Goal: Task Accomplishment & Management: Use online tool/utility

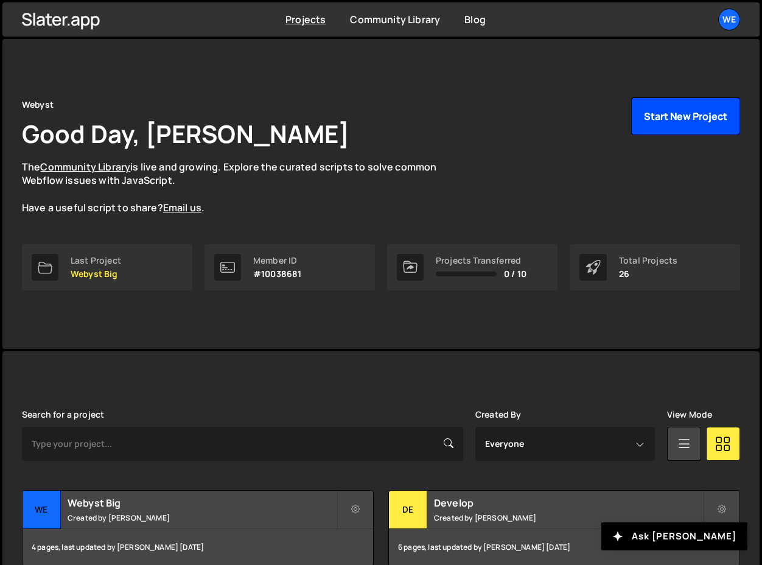
click at [661, 117] on button "Start New Project" at bounding box center [685, 116] width 109 height 38
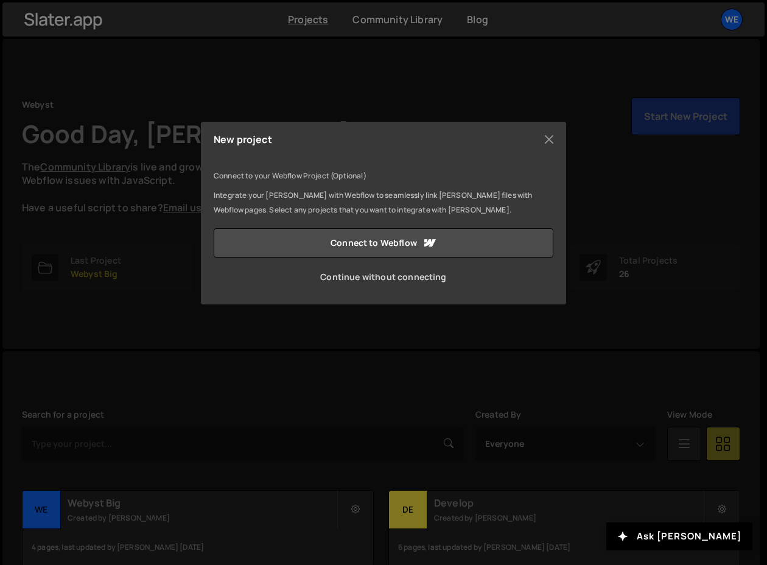
click at [336, 282] on link "Continue without connecting" at bounding box center [384, 276] width 340 height 29
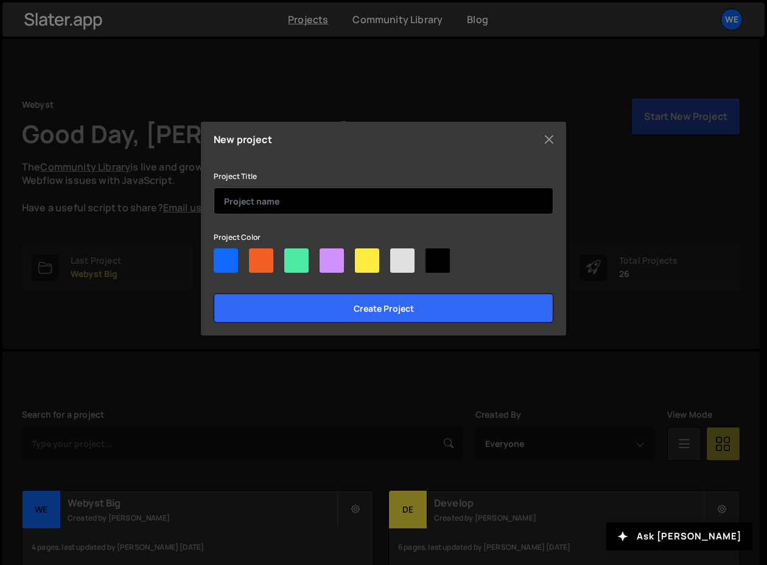
click at [268, 197] on input "text" at bounding box center [384, 200] width 340 height 27
drag, startPoint x: 256, startPoint y: 202, endPoint x: 324, endPoint y: 202, distance: 68.2
click at [324, 202] on input "Webyst Latest" at bounding box center [384, 200] width 340 height 27
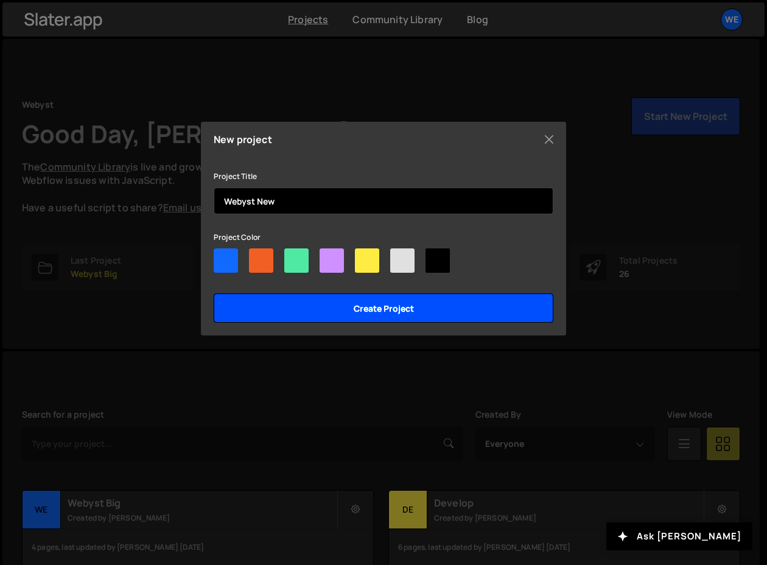
type input "Webyst New"
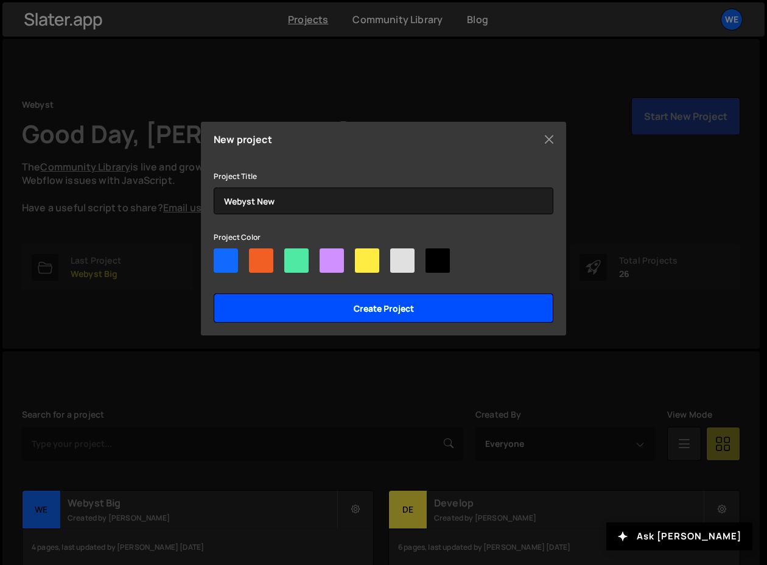
click at [348, 305] on input "Create project" at bounding box center [384, 307] width 340 height 29
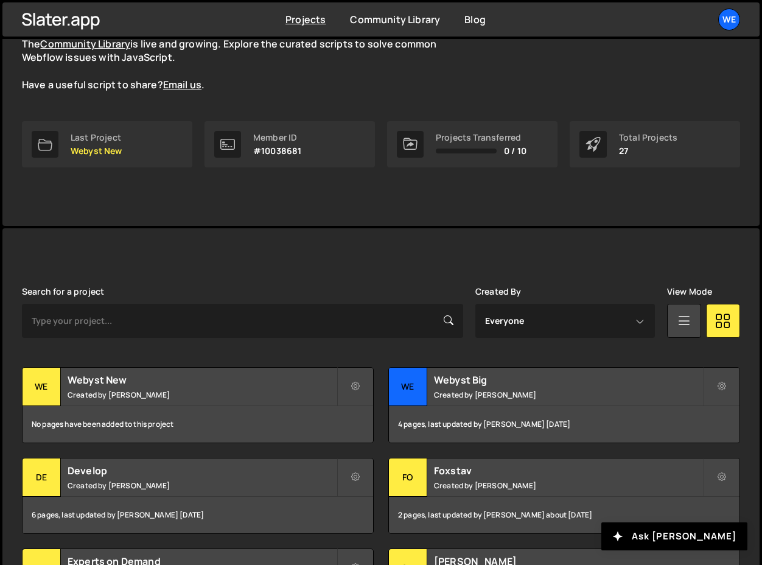
scroll to position [160, 0]
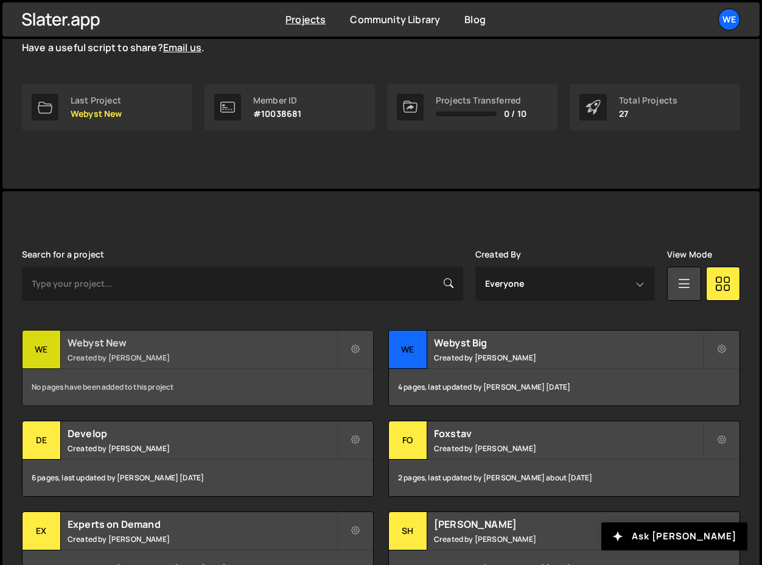
click at [102, 346] on h2 "Webyst New" at bounding box center [202, 342] width 269 height 13
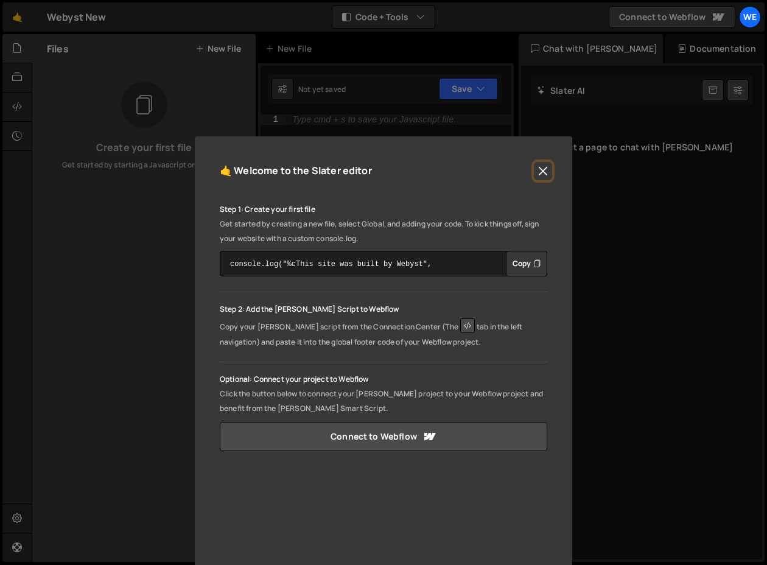
click at [540, 172] on button "Close" at bounding box center [543, 171] width 18 height 18
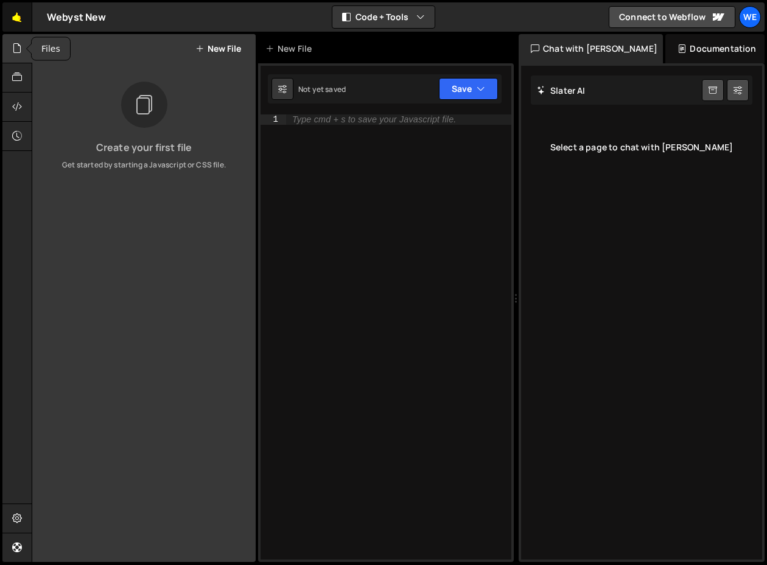
click at [19, 22] on link "🤙" at bounding box center [17, 16] width 30 height 29
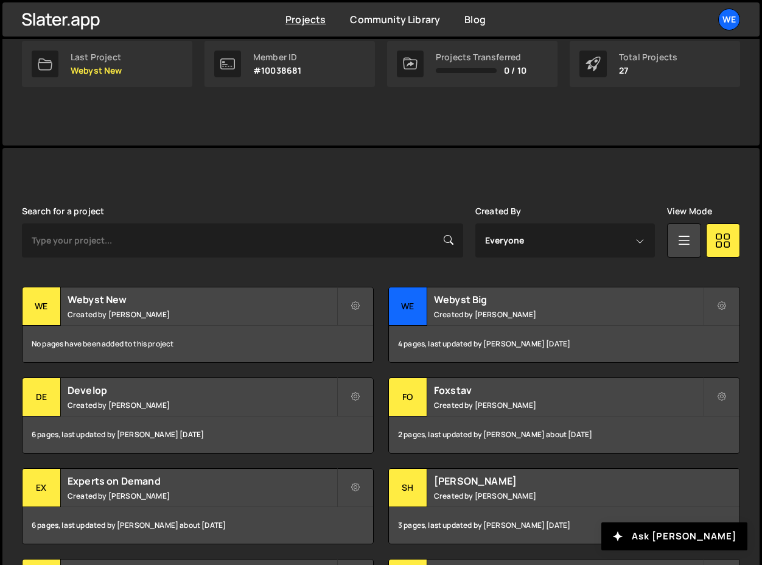
scroll to position [284, 0]
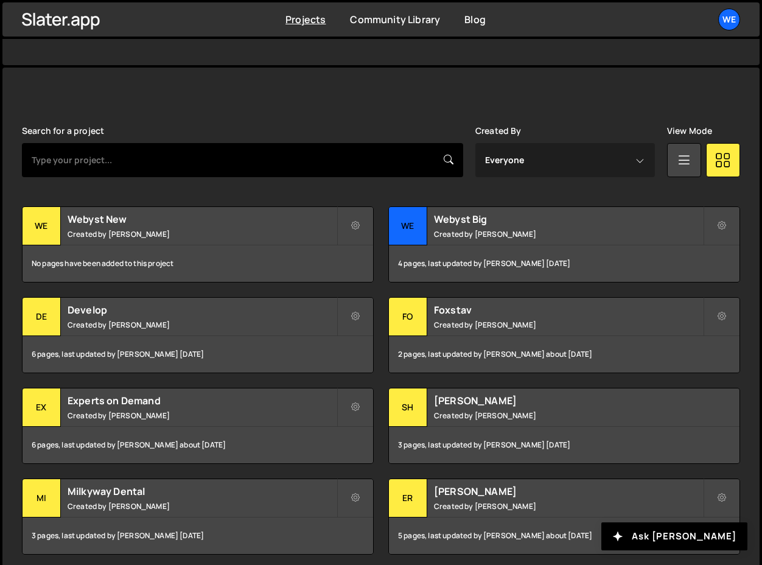
click at [149, 149] on input "text" at bounding box center [242, 160] width 441 height 34
type input "core"
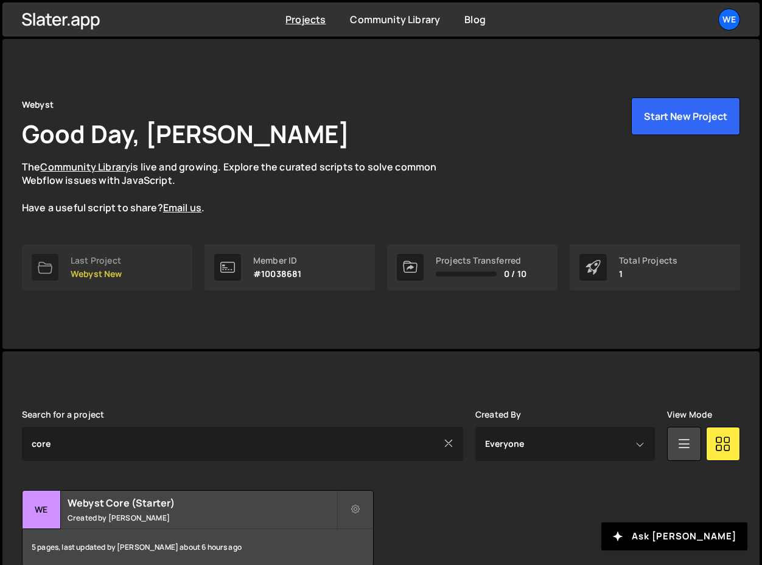
scroll to position [61, 0]
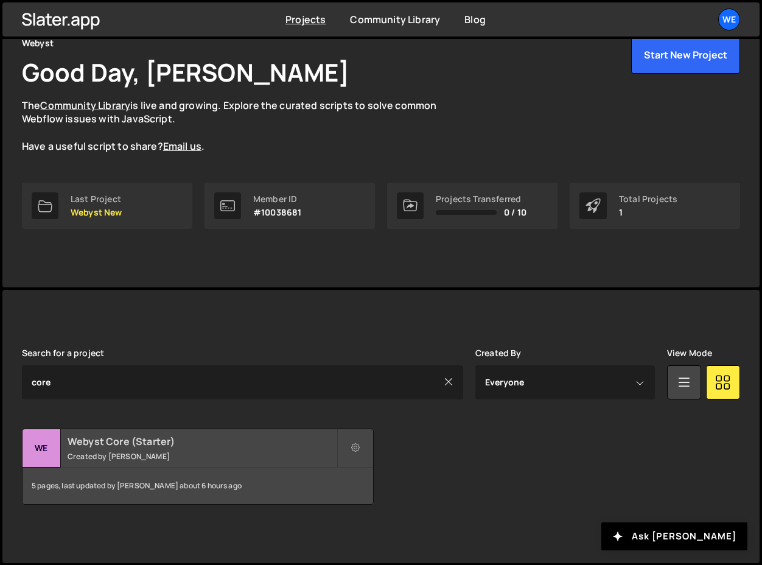
click at [104, 437] on h2 "Webyst Core (Starter)" at bounding box center [202, 440] width 269 height 13
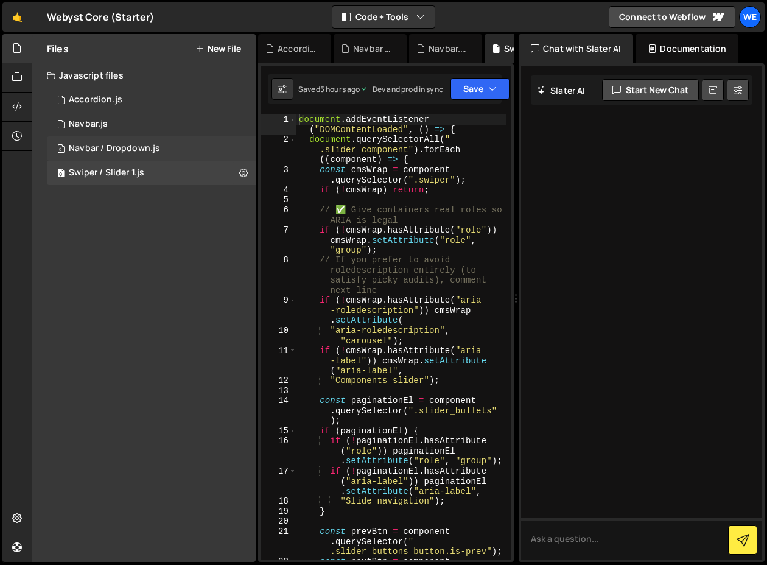
click at [124, 148] on div "Navbar / Dropdown.js" at bounding box center [114, 148] width 91 height 11
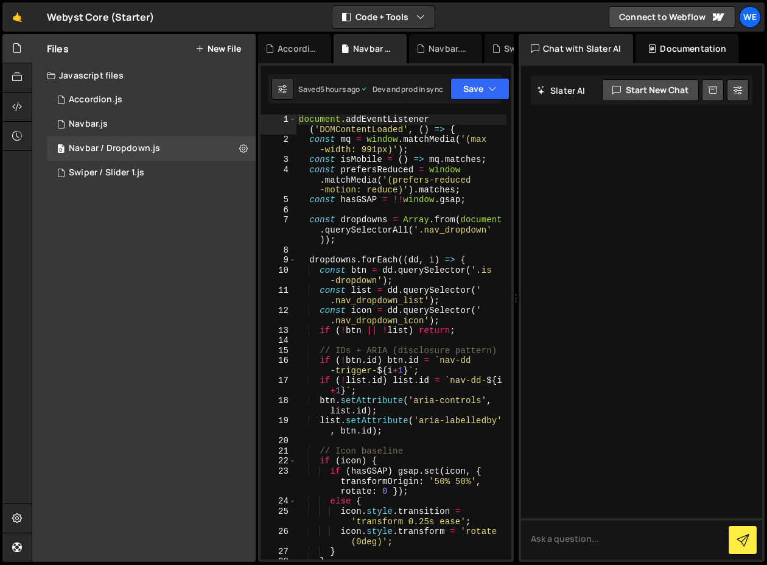
click at [332, 194] on div "document . addEventListener ( 'DOMContentLoaded' , ( ) => { const mq = window .…" at bounding box center [401, 351] width 210 height 475
type textarea "});"
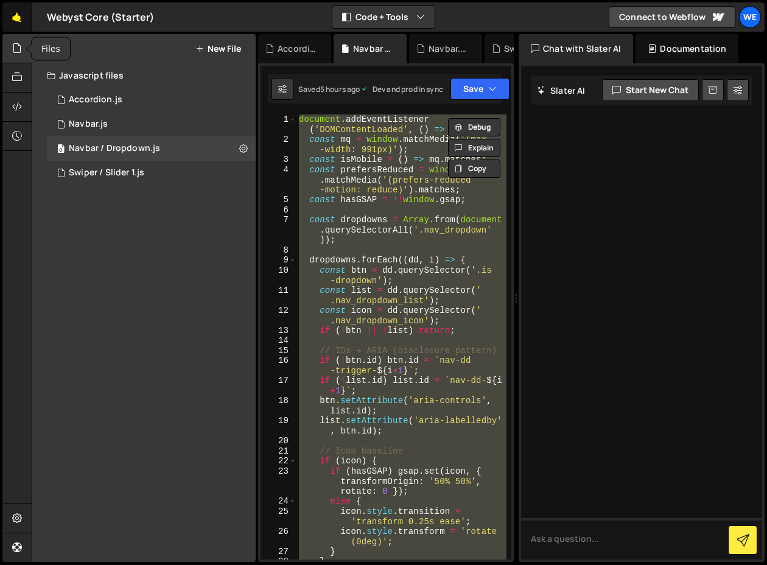
click at [15, 26] on link "🤙" at bounding box center [17, 16] width 30 height 29
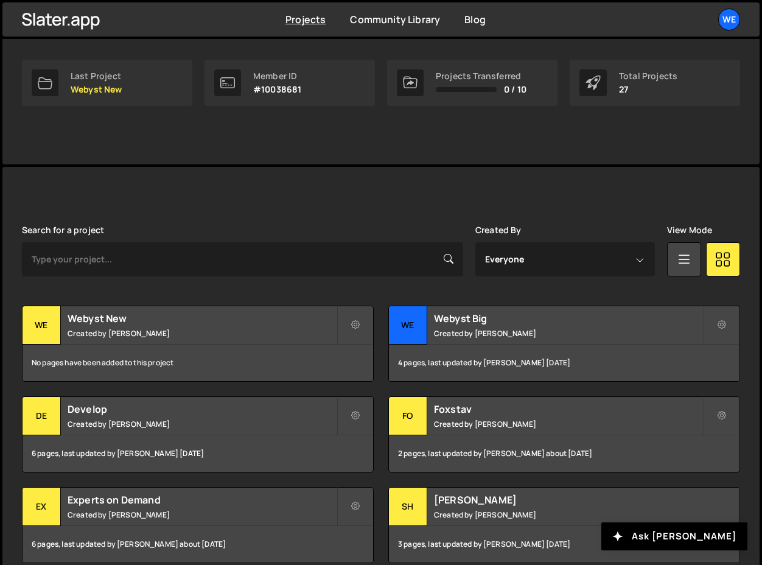
scroll to position [251, 0]
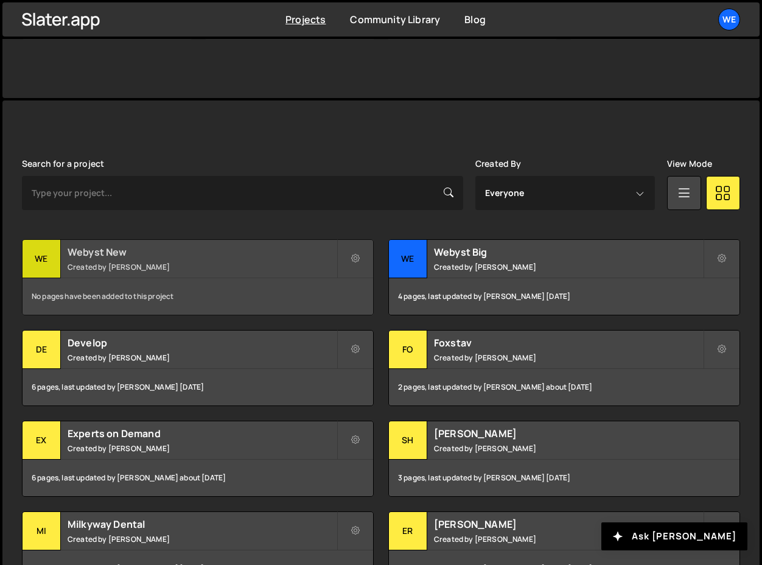
click at [99, 256] on h2 "Webyst New" at bounding box center [202, 251] width 269 height 13
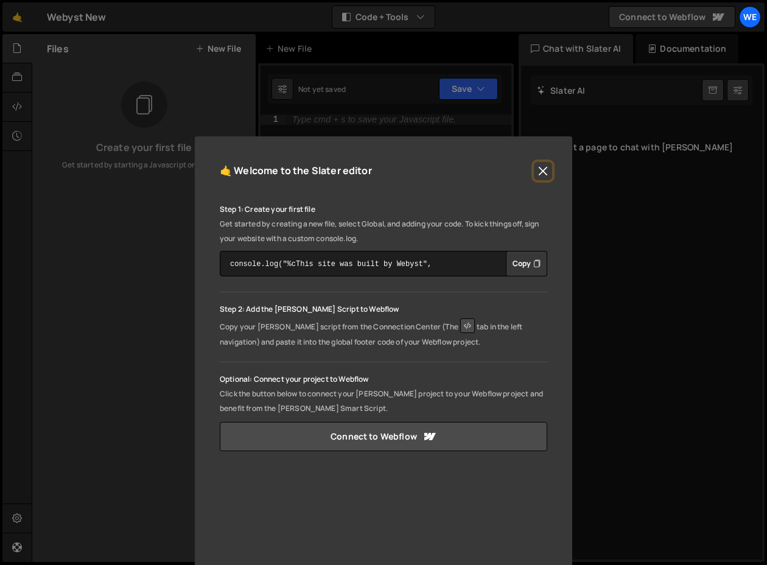
drag, startPoint x: 0, startPoint y: 0, endPoint x: 532, endPoint y: 170, distance: 559.0
click at [534, 170] on button "Close" at bounding box center [543, 171] width 18 height 18
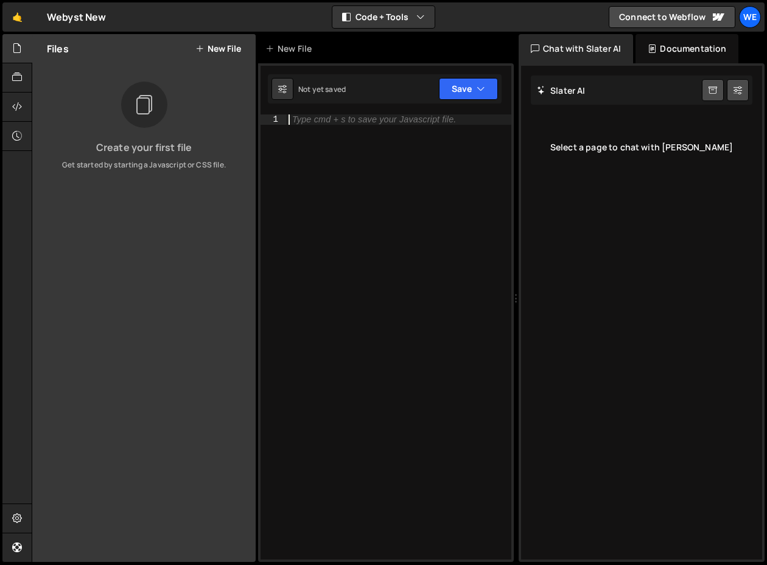
click at [310, 133] on div "Type cmd + s to save your Javascript file." at bounding box center [398, 346] width 225 height 465
drag, startPoint x: 532, startPoint y: 170, endPoint x: 218, endPoint y: 53, distance: 335.2
click at [218, 53] on button "New File" at bounding box center [218, 49] width 46 height 10
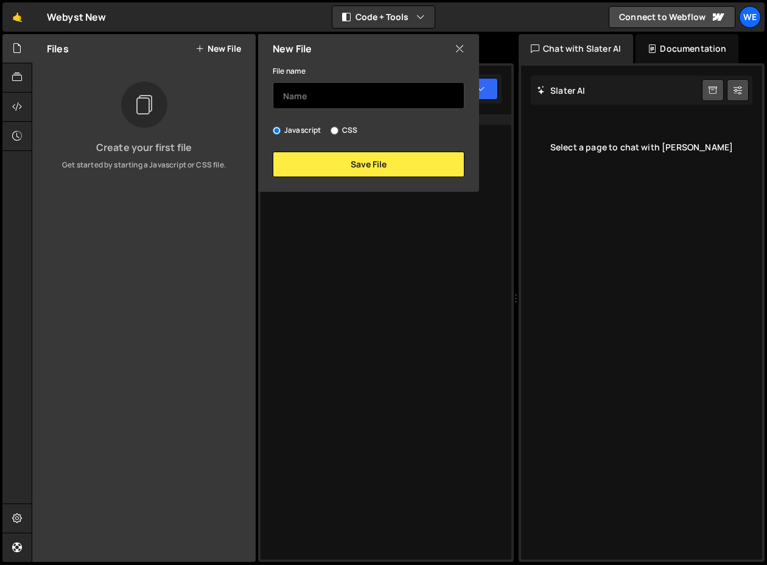
click at [312, 99] on input "text" at bounding box center [369, 95] width 192 height 27
type input "Nav Dropdown"
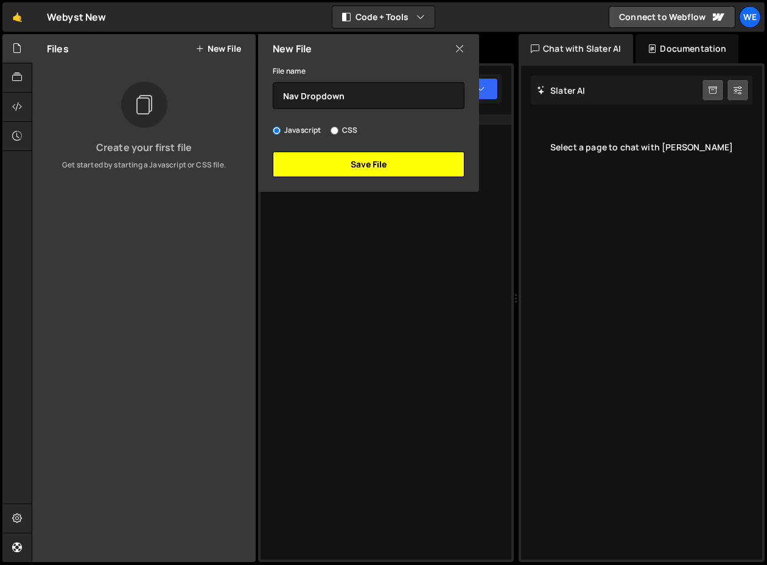
drag, startPoint x: 218, startPoint y: 53, endPoint x: 310, endPoint y: 159, distance: 140.3
click at [310, 159] on button "Save File" at bounding box center [369, 165] width 192 height 26
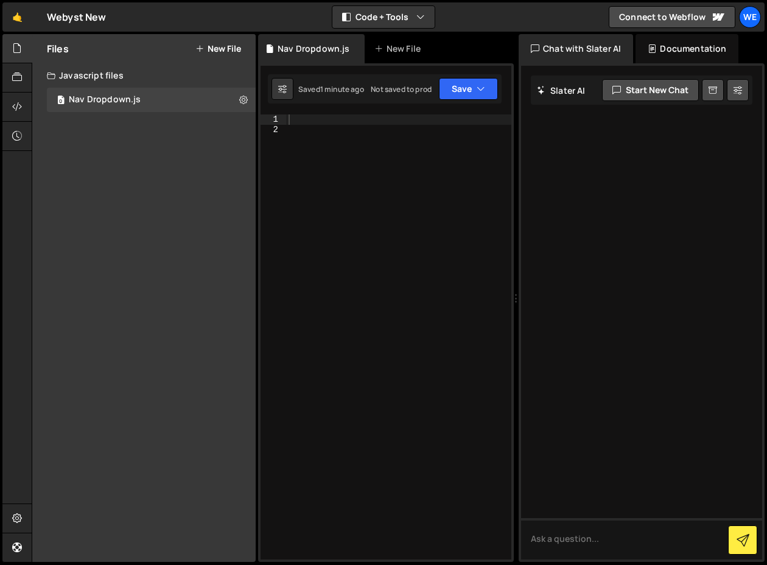
click at [368, 187] on div at bounding box center [398, 346] width 225 height 465
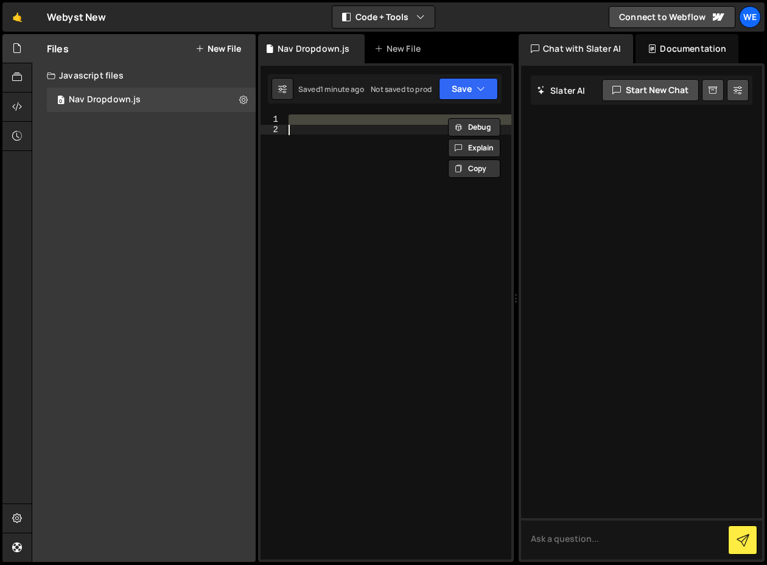
paste textarea "});"
type textarea "});"
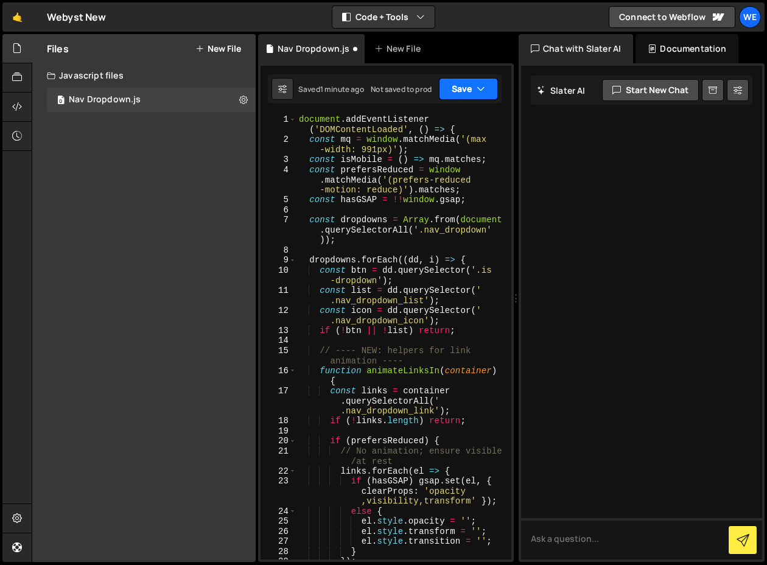
click at [467, 85] on button "Save" at bounding box center [468, 89] width 59 height 22
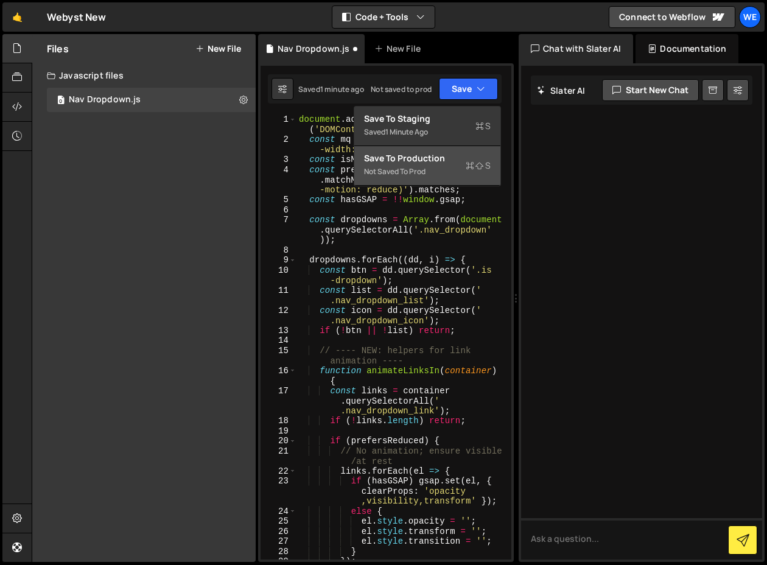
click at [425, 159] on div "Save to Production S" at bounding box center [427, 158] width 127 height 12
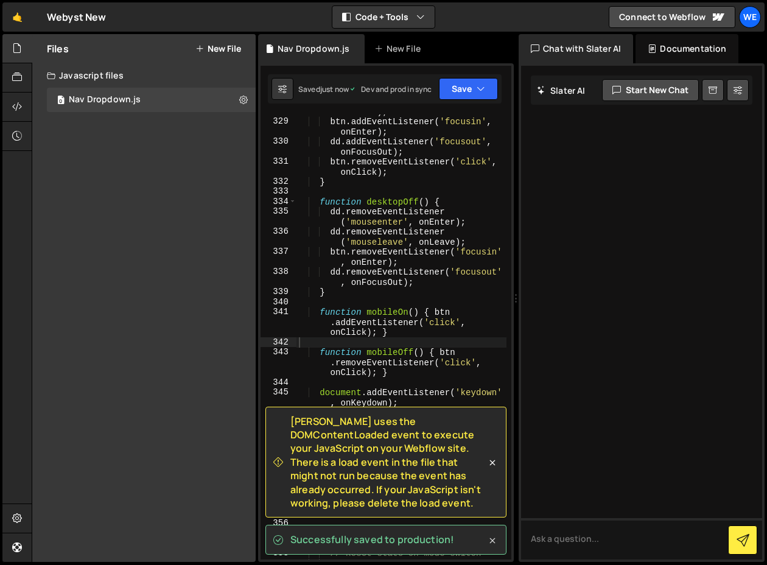
click at [494, 539] on icon at bounding box center [492, 540] width 5 height 5
click at [491, 464] on div "[PERSON_NAME] uses the DOMContentLoaded event to execute your JavaScript on you…" at bounding box center [385, 461] width 241 height 111
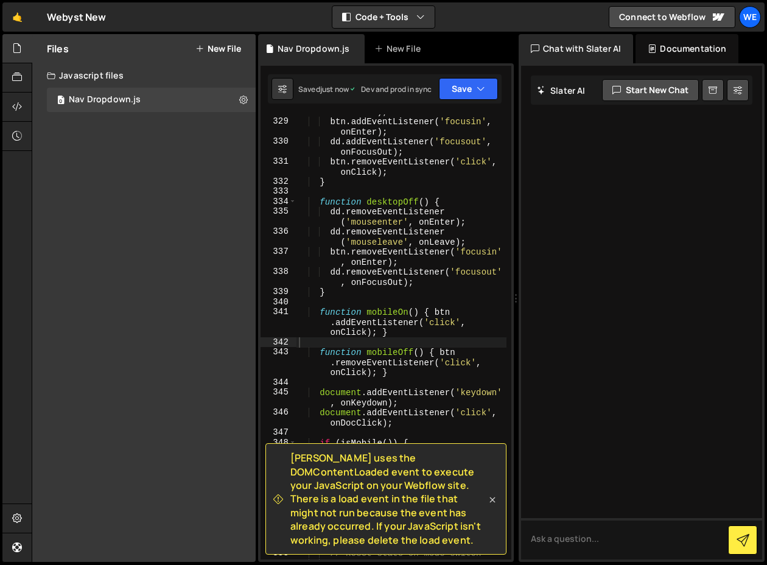
click at [490, 497] on icon at bounding box center [492, 500] width 12 height 12
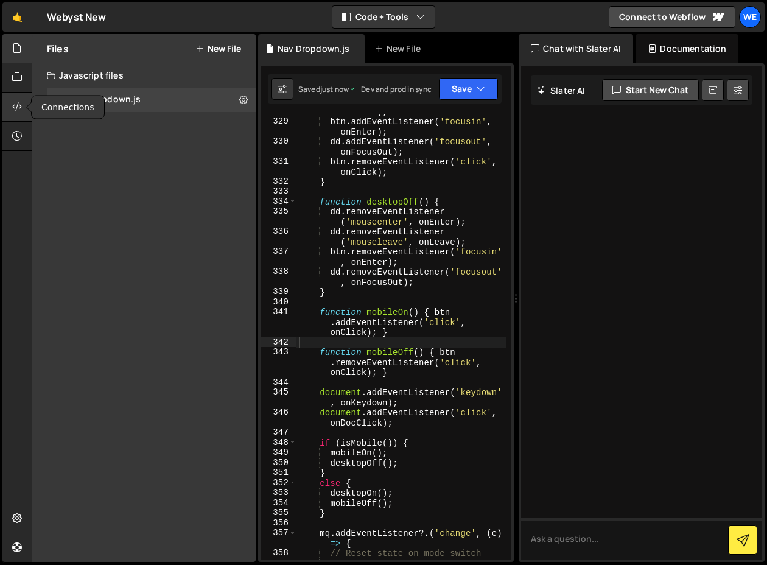
click at [22, 111] on icon at bounding box center [17, 106] width 10 height 13
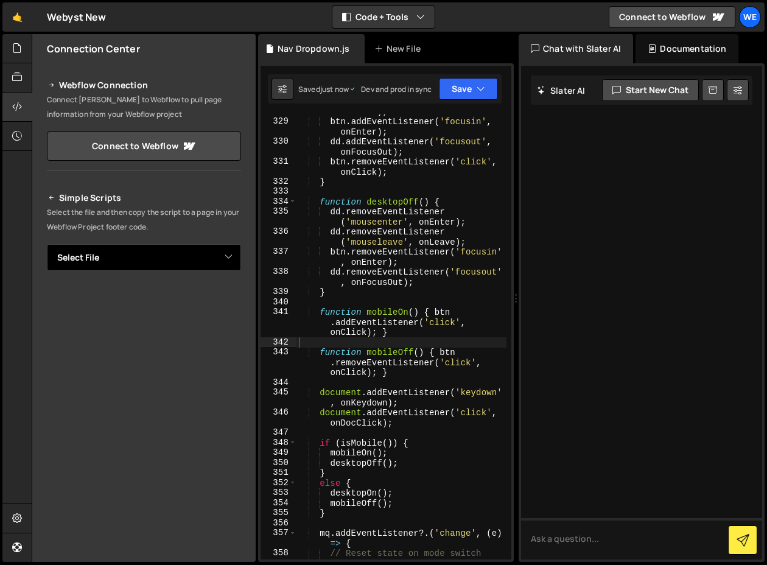
click at [116, 254] on select "Select File Nav Dropdown.js" at bounding box center [144, 257] width 194 height 27
select select "48321"
click at [47, 244] on select "Select File Nav Dropdown.js" at bounding box center [144, 257] width 194 height 27
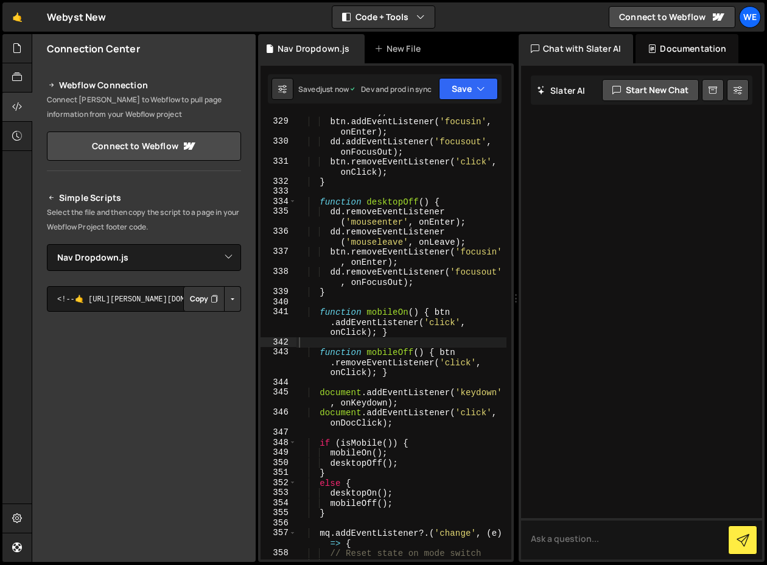
click at [225, 297] on button "Button group with nested dropdown" at bounding box center [232, 299] width 17 height 26
click at [203, 338] on link "Copy Production js" at bounding box center [189, 338] width 101 height 17
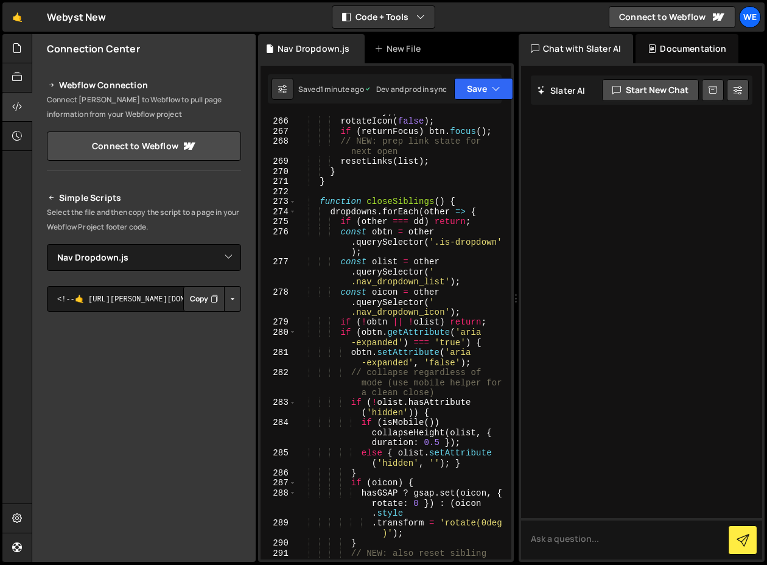
scroll to position [3617, 0]
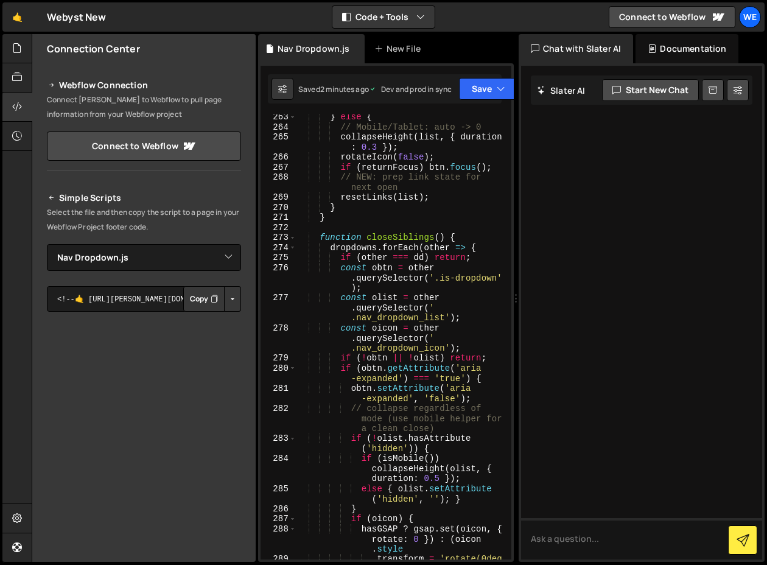
click at [418, 260] on div "} else { // Mobile/Tablet: auto -> 0 collapseHeight ( list , { duration : 0.3 }…" at bounding box center [401, 349] width 210 height 475
type textarea "});"
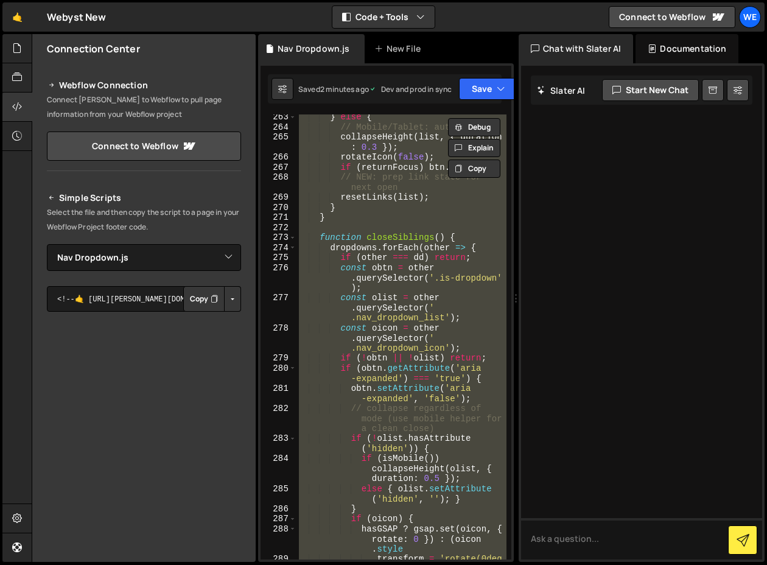
paste textarea
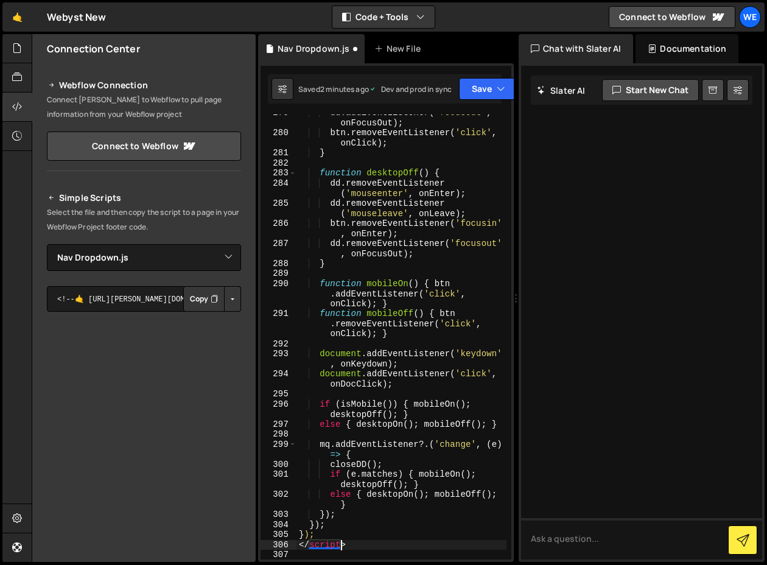
click at [340, 544] on div "dd . addEventListener ( 'focusout' , onFocusOut ) ; btn . removeEventListener (…" at bounding box center [401, 345] width 210 height 475
type textarea "</script>"
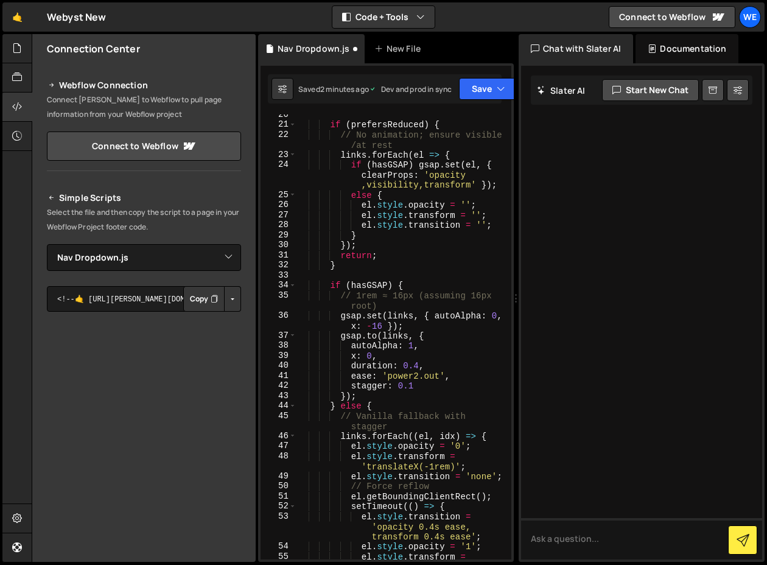
scroll to position [0, 0]
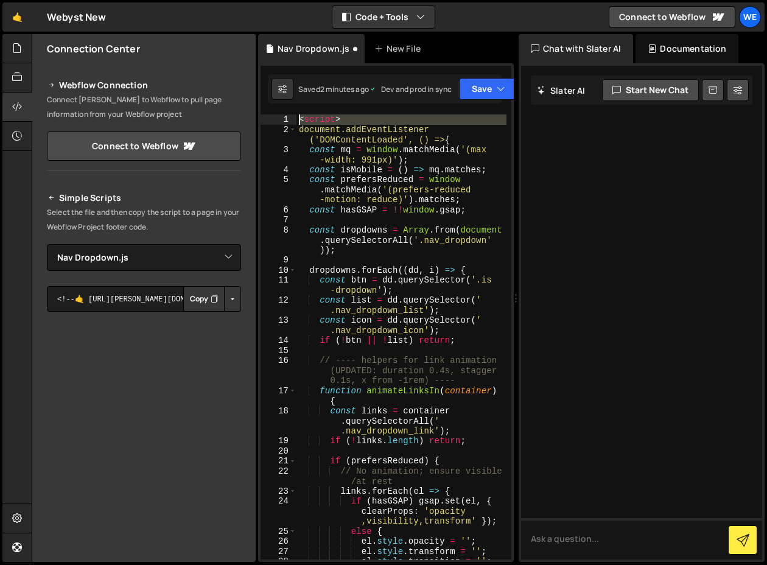
drag, startPoint x: 299, startPoint y: 127, endPoint x: 298, endPoint y: 116, distance: 11.6
click at [298, 116] on div "< script > document.addEventListener ('DOMContentLoaded', () => { const mq = wi…" at bounding box center [401, 346] width 210 height 465
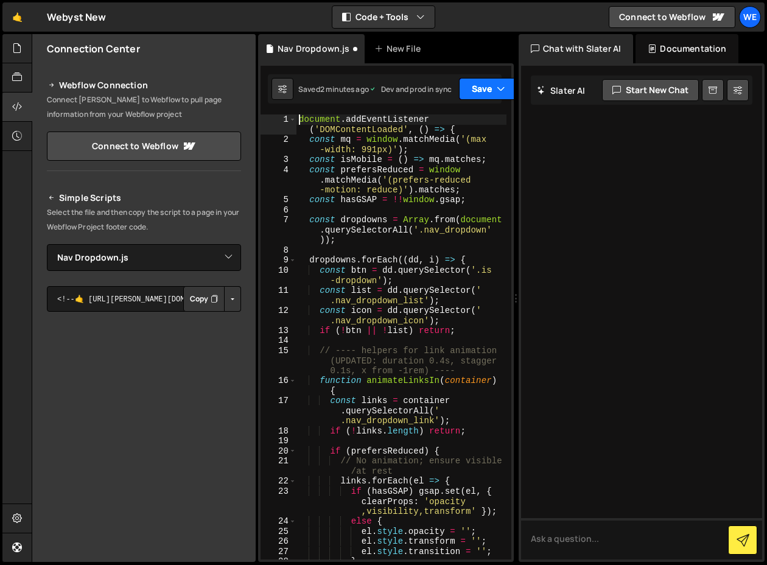
click at [490, 92] on button "Save" at bounding box center [488, 89] width 59 height 22
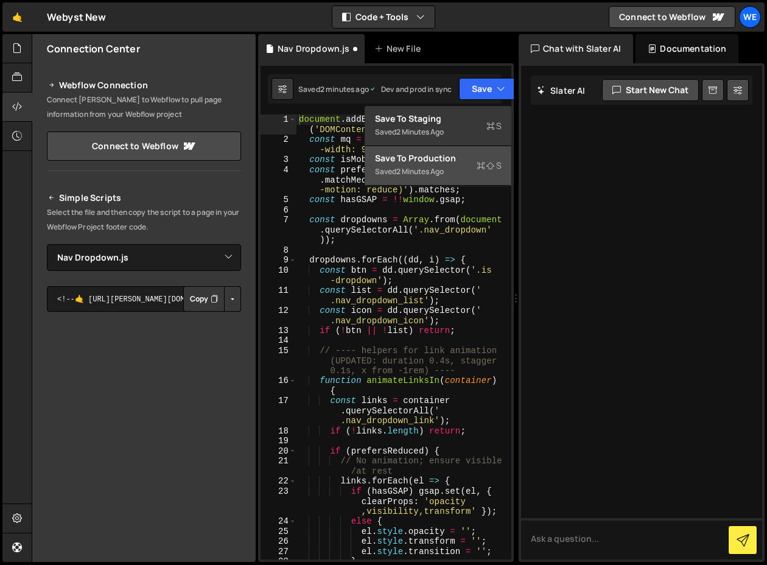
click at [461, 163] on div "Save to Production S" at bounding box center [438, 158] width 127 height 12
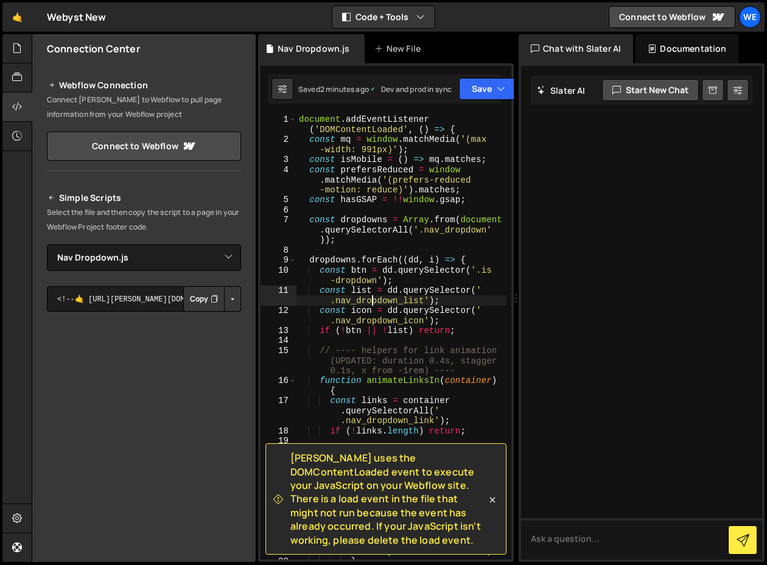
click at [374, 297] on div "document . addEventListener ( 'DOMContentLoaded' , ( ) => { const mq = window .…" at bounding box center [401, 351] width 210 height 475
type textarea "});"
